Goal: Navigation & Orientation: Find specific page/section

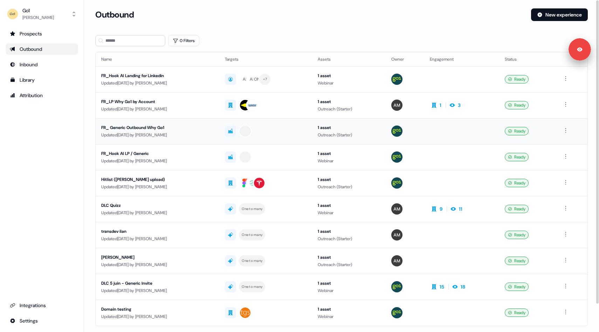
click at [424, 128] on td at bounding box center [405, 131] width 39 height 26
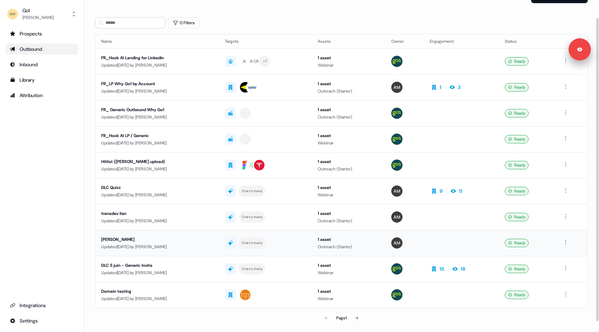
scroll to position [20, 0]
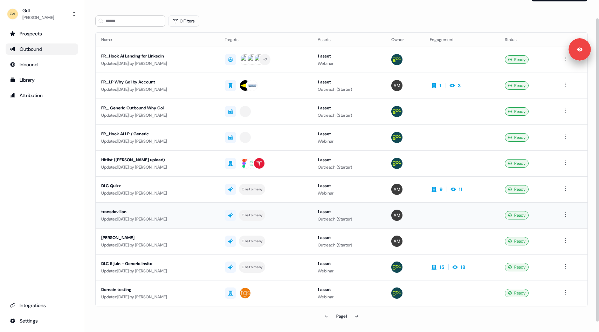
click at [424, 215] on td at bounding box center [405, 215] width 39 height 26
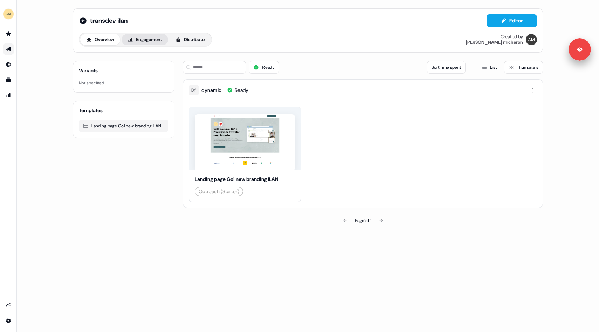
click at [154, 36] on button "Engagement" at bounding box center [145, 39] width 47 height 11
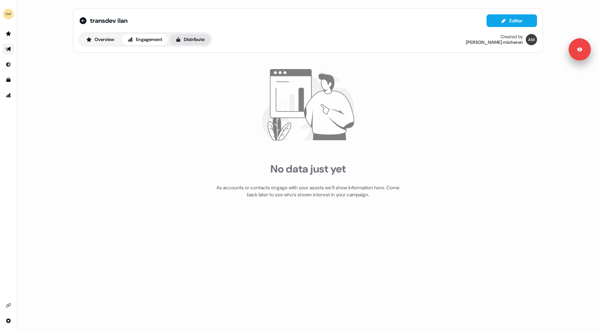
click at [195, 39] on button "Distribute" at bounding box center [189, 39] width 41 height 11
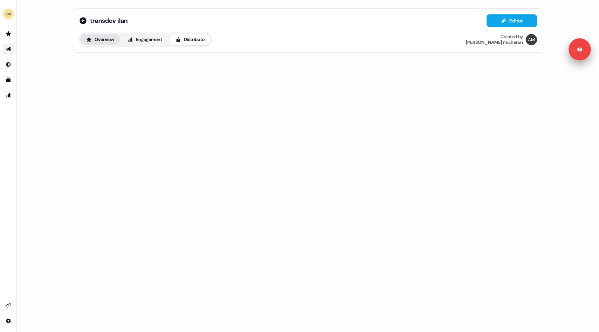
click at [102, 40] on button "Overview" at bounding box center [100, 39] width 40 height 11
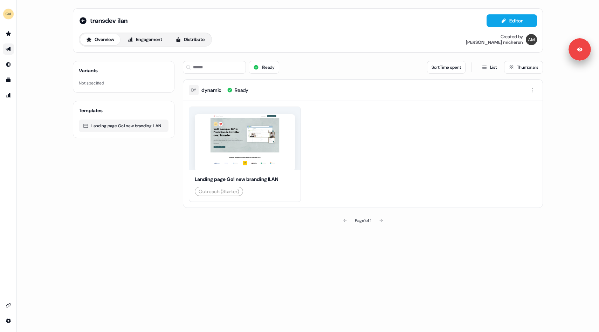
click at [491, 74] on div "1 Ready Sort: Time spent List Thumbnails" at bounding box center [363, 67] width 360 height 24
click at [490, 69] on button "List" at bounding box center [489, 67] width 24 height 13
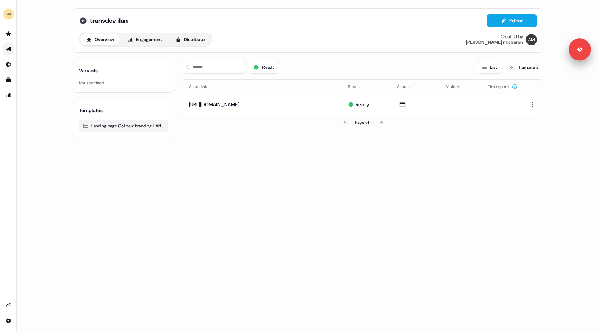
click at [81, 21] on icon at bounding box center [82, 20] width 7 height 7
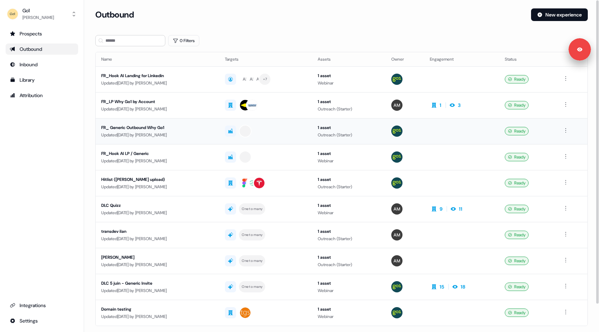
click at [203, 137] on div "Updated [DATE] by [PERSON_NAME]" at bounding box center [157, 134] width 112 height 7
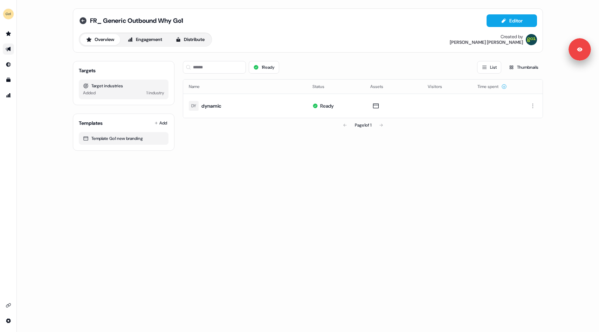
click at [81, 22] on icon at bounding box center [82, 20] width 7 height 7
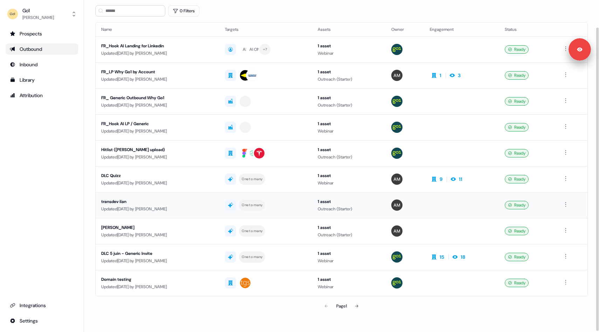
scroll to position [30, 0]
click at [563, 177] on td at bounding box center [572, 179] width 32 height 26
click at [566, 177] on html "For the best experience switch devices to a bigger screen. Go to [DOMAIN_NAME] …" at bounding box center [299, 166] width 599 height 332
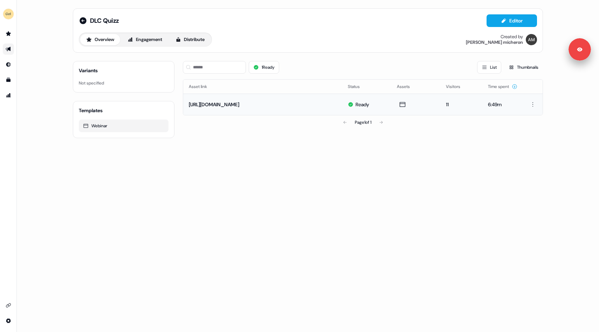
click at [476, 105] on td "11" at bounding box center [461, 104] width 42 height 21
click at [158, 44] on button "Engagement" at bounding box center [145, 39] width 47 height 11
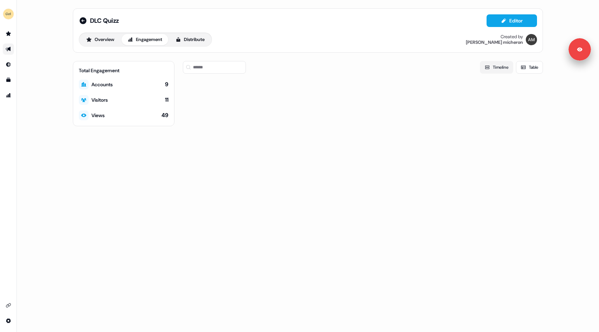
click at [506, 68] on button "Timeline" at bounding box center [496, 67] width 33 height 13
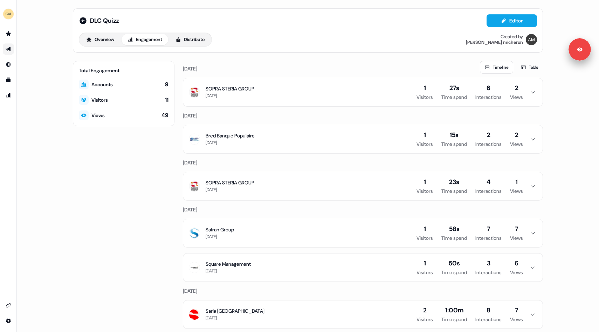
click at [531, 91] on icon "button" at bounding box center [532, 92] width 8 height 6
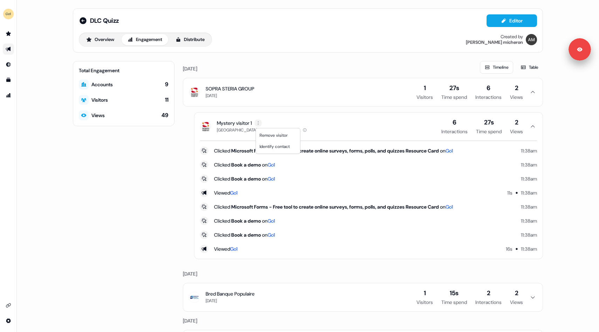
click at [260, 122] on html "For the best experience switch devices to a bigger screen. Go to [DOMAIN_NAME] …" at bounding box center [299, 166] width 599 height 332
click at [6, 14] on html "For the best experience switch devices to a bigger screen. Go to [DOMAIN_NAME] …" at bounding box center [299, 166] width 599 height 332
click at [13, 17] on img "side nav menu" at bounding box center [8, 13] width 11 height 11
click at [27, 60] on div "Logout" at bounding box center [36, 58] width 67 height 13
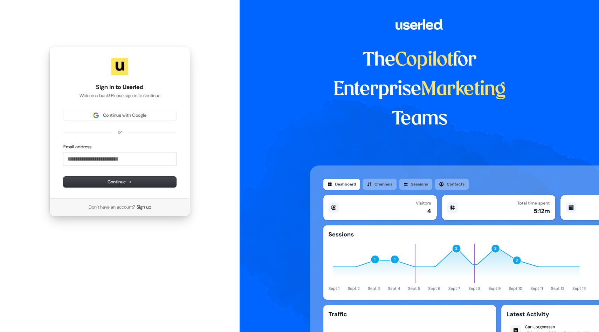
click at [121, 107] on div "Sign in to Userled Welcome back! Please sign in to continue Continue with Googl…" at bounding box center [119, 123] width 141 height 152
click at [121, 110] on button "Continue with Google" at bounding box center [119, 115] width 113 height 11
